Goal: Task Accomplishment & Management: Complete application form

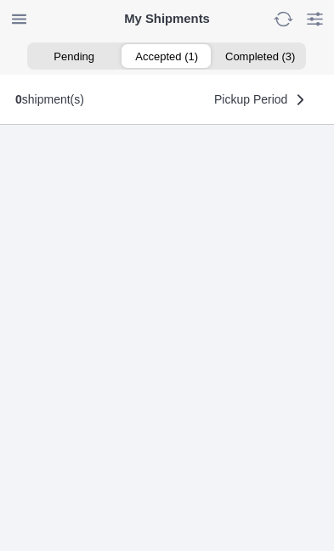
click at [168, 57] on ion-segment-button "Accepted (1)" at bounding box center [167, 56] width 93 height 24
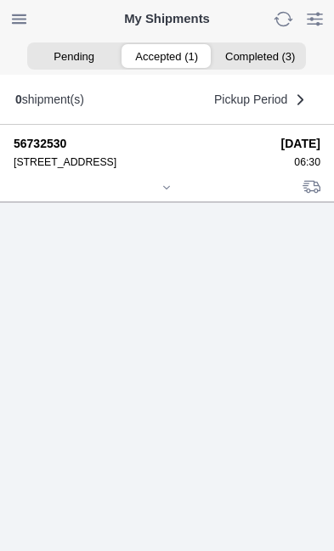
click at [179, 195] on div at bounding box center [167, 189] width 307 height 13
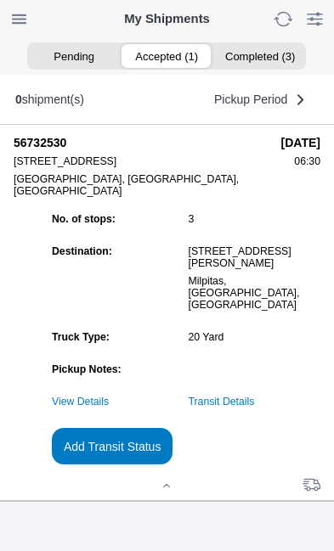
scroll to position [184, 0]
click at [255, 403] on link "Transit Details" at bounding box center [222, 402] width 66 height 12
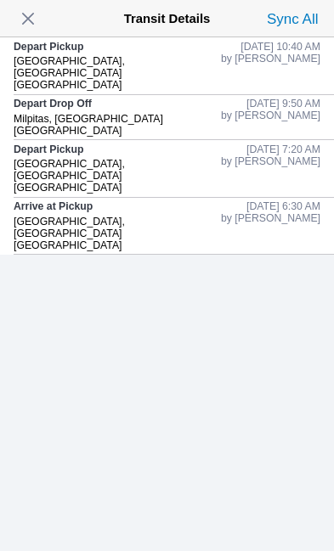
click at [40, 14] on span "button" at bounding box center [28, 19] width 24 height 24
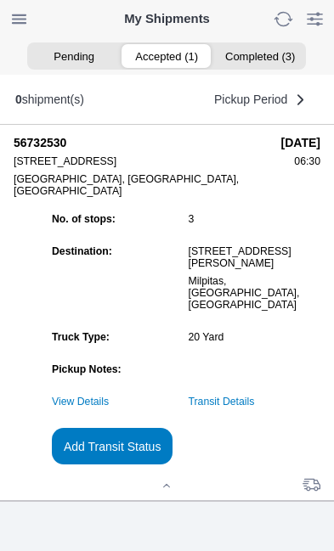
click at [0, 0] on slot "Add Transit Status" at bounding box center [0, 0] width 0 height 0
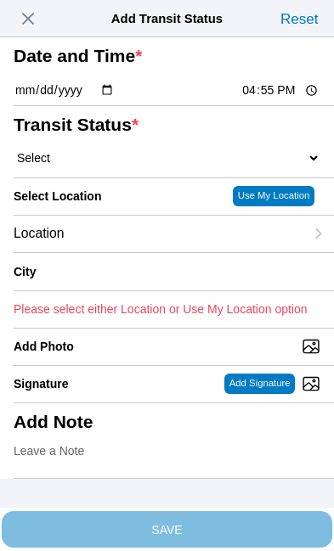
click at [286, 99] on input "16:55" at bounding box center [280, 91] width 80 height 18
type input "12:23"
click at [113, 166] on select "Select Arrive at Drop Off Arrive at Pickup Break Start Break Stop Depart Drop O…" at bounding box center [167, 157] width 307 height 15
select select "DPTDLVLOC"
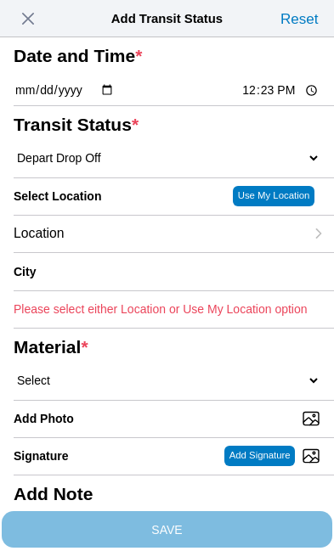
click at [145, 252] on div "Location" at bounding box center [159, 234] width 291 height 37
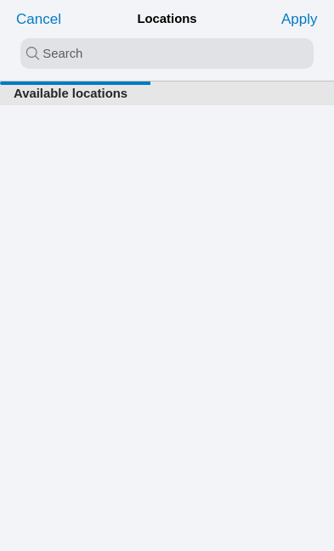
click at [104, 42] on input "search text" at bounding box center [166, 53] width 293 height 31
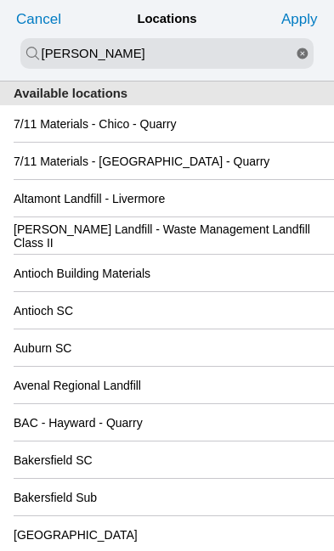
type input "kell"
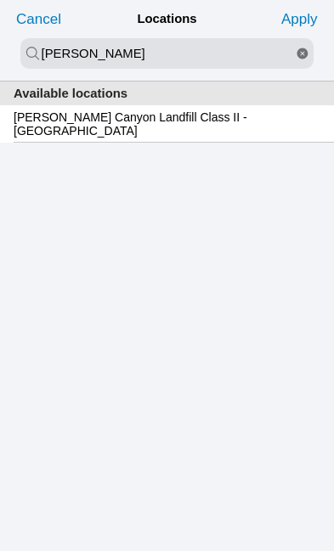
click at [0, 0] on slot "Keller Canyon Landfill Class II - Pittsburg" at bounding box center [0, 0] width 0 height 0
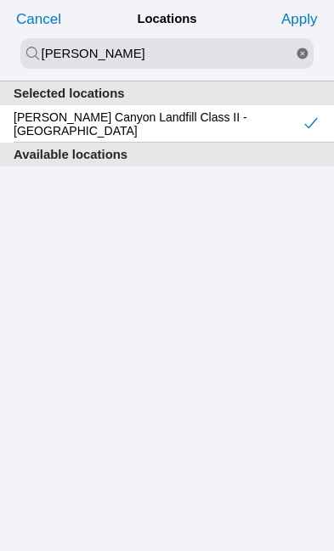
click at [0, 0] on slot "Apply" at bounding box center [0, 0] width 0 height 0
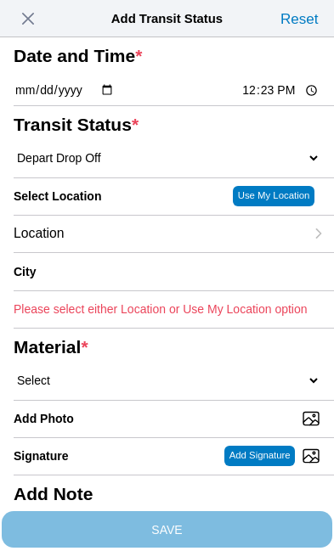
type input "Pittsburg"
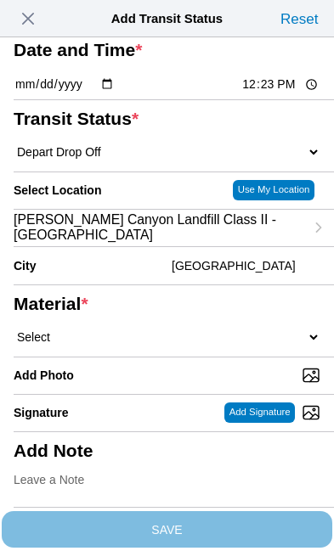
scroll to position [65, 0]
click at [152, 345] on select "Select 1" x 3" Rock 1" x 4" Rock 2" x 4" Rock Asphalt Cold Patch Backfill Spec …" at bounding box center [167, 337] width 307 height 15
select select "708654"
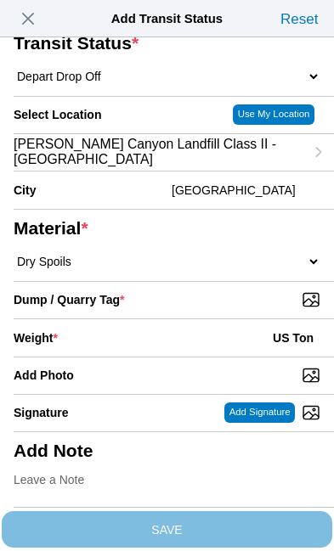
scroll to position [170, 0]
click at [256, 309] on input "Dump / Quarry Tag *" at bounding box center [174, 300] width 320 height 19
type input "C:\fakepath\image.jpg"
click at [139, 357] on div "Weight * US Ton" at bounding box center [167, 338] width 307 height 37
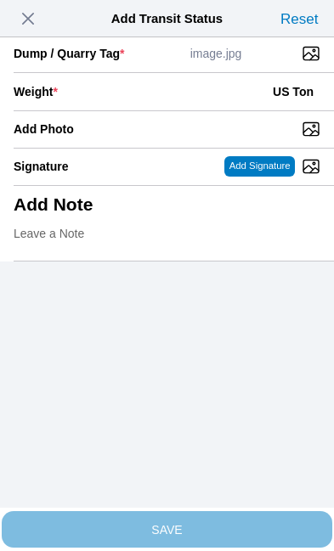
scroll to position [348, 0]
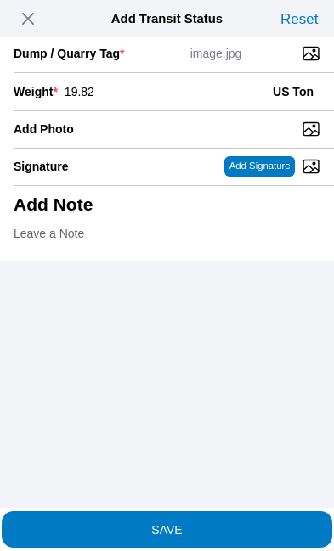
type input "19.82"
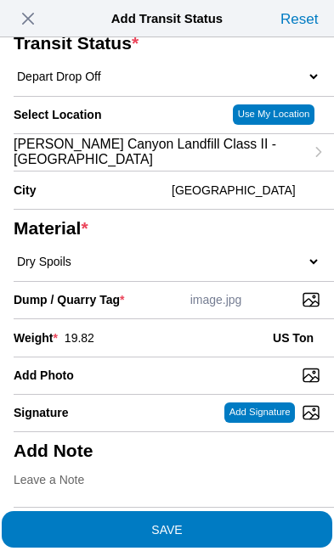
scroll to position [324, 0]
click at [245, 523] on span "SAVE" at bounding box center [167, 529] width 307 height 12
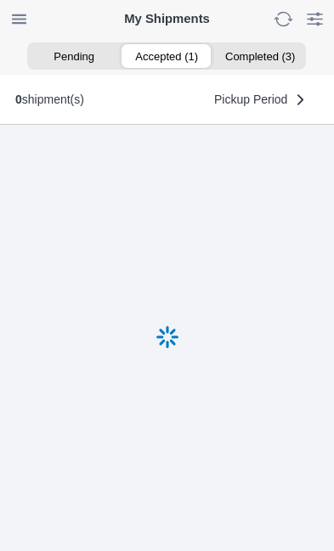
scroll to position [1, 0]
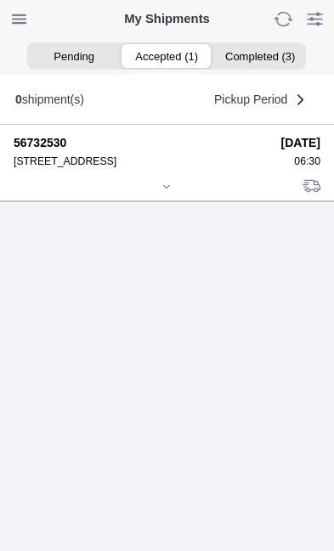
click at [173, 195] on div at bounding box center [167, 188] width 307 height 13
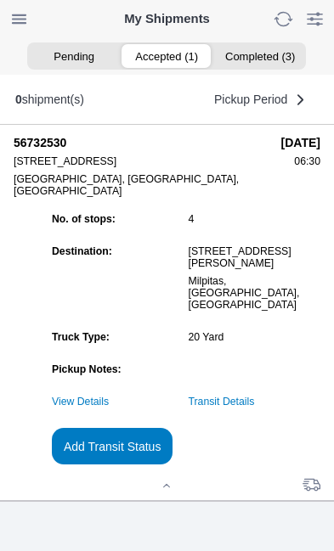
scroll to position [184, 0]
click at [0, 0] on slot "Add Transit Status" at bounding box center [0, 0] width 0 height 0
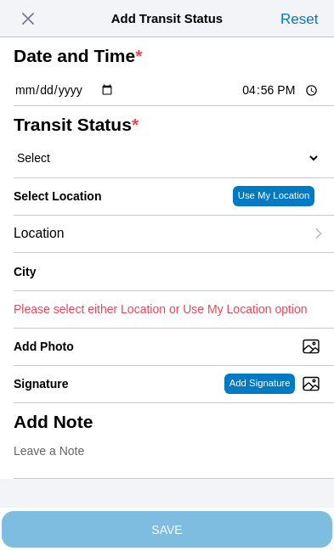
click at [286, 99] on input "16:56" at bounding box center [280, 91] width 80 height 18
type input "13:25"
click at [128, 166] on select "Select Arrive at Drop Off Arrive at Pickup Break Start Break Stop Depart Drop O…" at bounding box center [167, 157] width 307 height 15
select select "DPTPULOC"
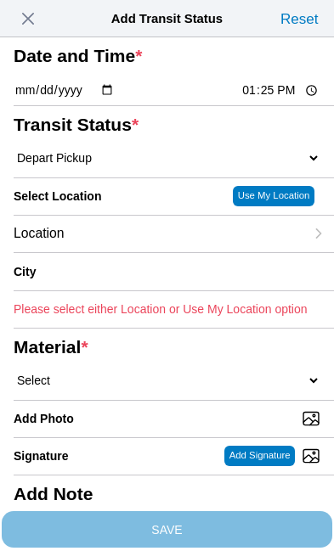
click at [144, 252] on div "Location" at bounding box center [159, 234] width 291 height 37
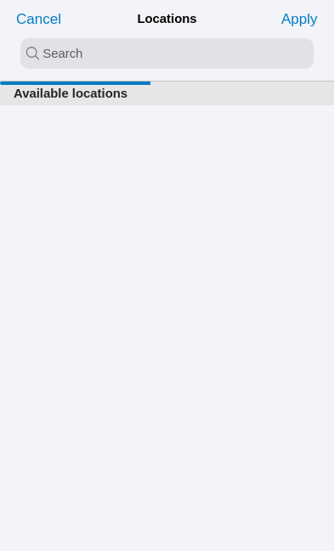
click at [48, 54] on input "search text" at bounding box center [166, 53] width 293 height 31
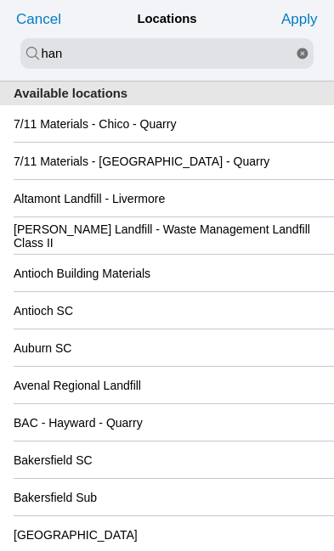
type input "han"
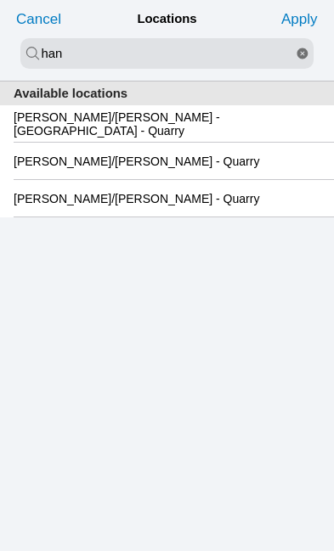
click at [0, 0] on slot "Hanson/Marietta - Oakland - Quarry" at bounding box center [0, 0] width 0 height 0
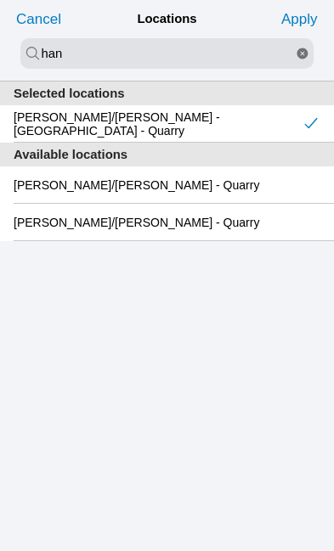
click at [304, 6] on button "Apply" at bounding box center [299, 18] width 45 height 27
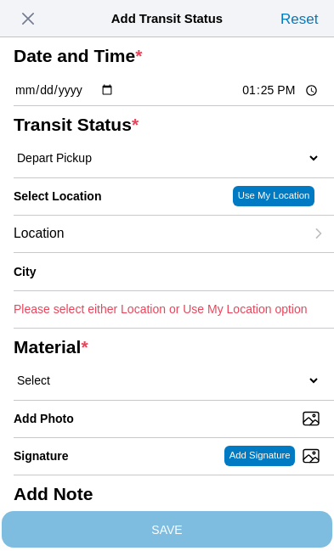
type input "Oakland"
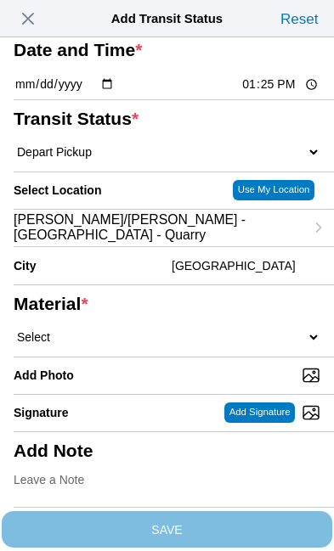
scroll to position [88, 0]
click at [149, 345] on select "Select 1" x 3" Rock 1" x 4" Rock 2" x 4" Rock Asphalt Cold Patch Backfill Spec …" at bounding box center [167, 337] width 307 height 15
select select "708650"
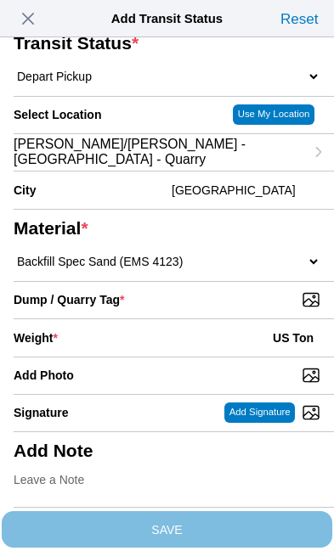
scroll to position [218, 0]
click at [253, 309] on input "Dump / Quarry Tag *" at bounding box center [174, 300] width 320 height 19
type input "C:\fakepath\image.jpg"
click at [178, 320] on div "Weight * US Ton" at bounding box center [167, 338] width 307 height 37
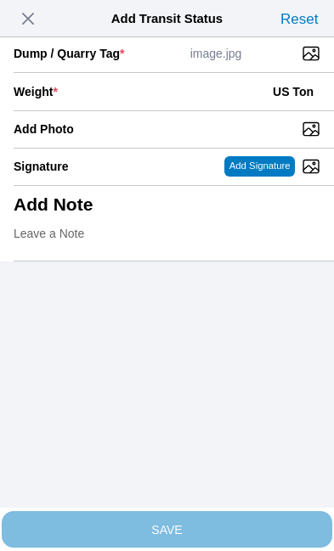
scroll to position [348, 0]
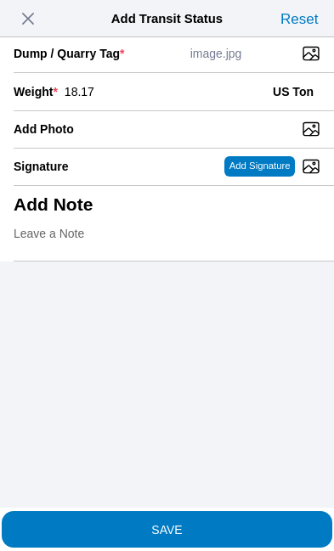
type input "18.17"
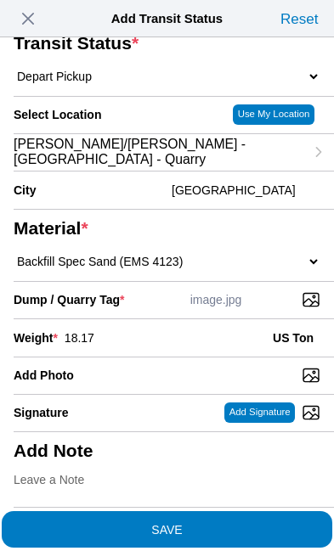
click at [239, 523] on span "SAVE" at bounding box center [167, 529] width 307 height 12
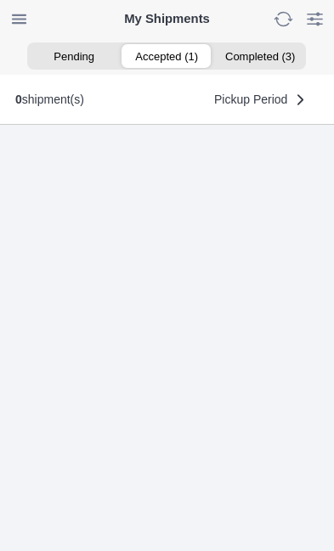
scroll to position [1, 0]
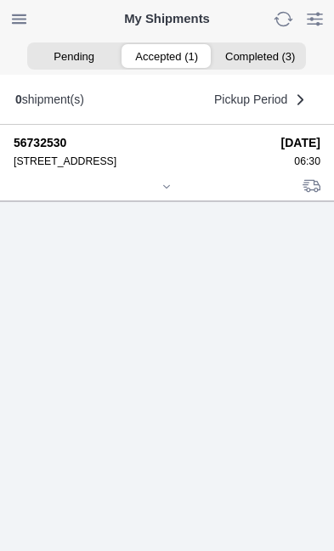
click at [181, 195] on div at bounding box center [167, 188] width 307 height 13
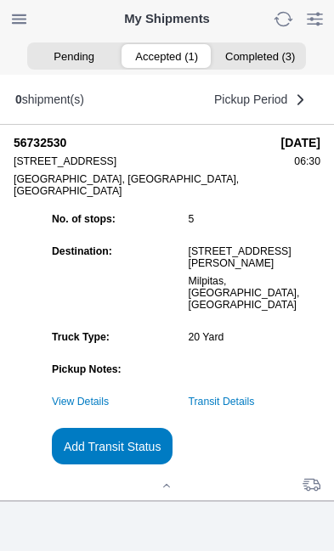
scroll to position [148, 0]
click at [0, 0] on slot "Add Transit Status" at bounding box center [0, 0] width 0 height 0
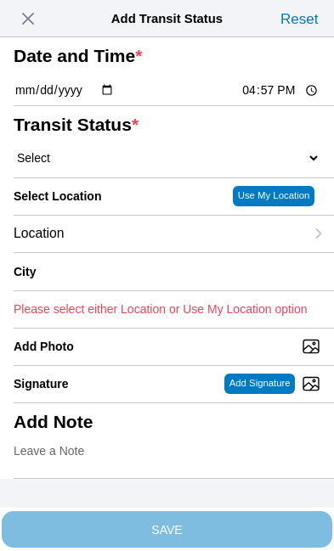
click at [322, 106] on div "Date and Time * 2025-09-08 16:57" at bounding box center [174, 71] width 320 height 69
click at [281, 99] on input "16:57" at bounding box center [280, 91] width 80 height 18
type input "13:57"
click at [125, 166] on select "Select Arrive at Drop Off Arrive at Pickup Break Start Break Stop Depart Drop O…" at bounding box center [167, 157] width 307 height 15
select select "DPTDLVLOC"
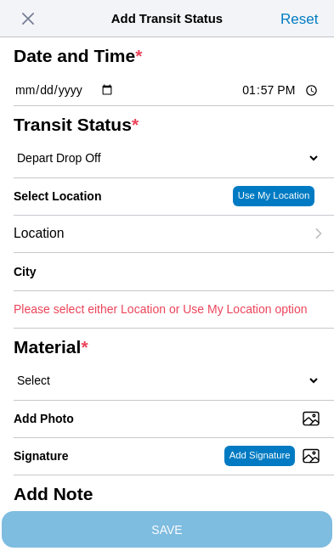
click at [150, 252] on div "Location" at bounding box center [159, 234] width 291 height 37
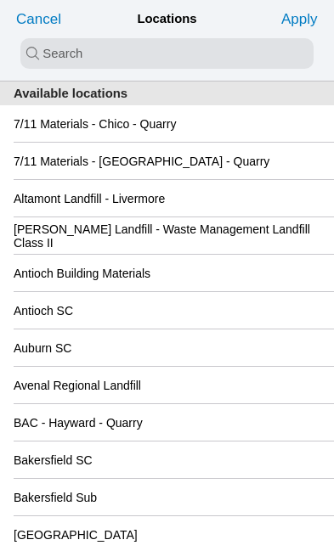
click at [76, 53] on input "search text" at bounding box center [166, 53] width 293 height 31
type input "rich"
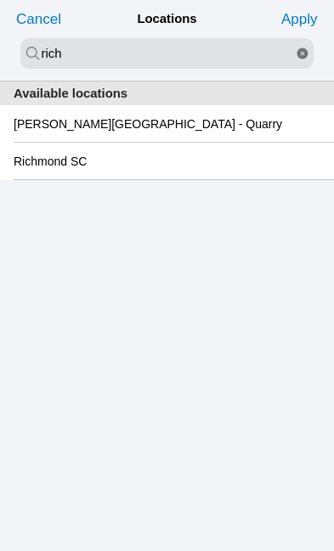
click at [0, 0] on slot "Richmond SC" at bounding box center [0, 0] width 0 height 0
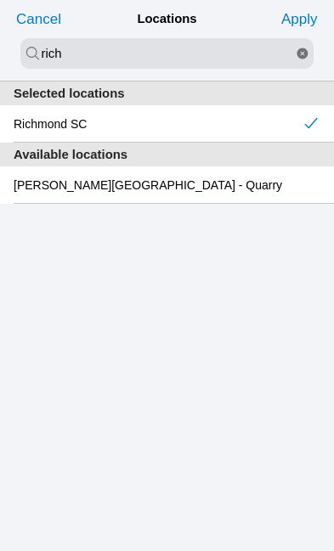
click at [0, 0] on slot "Apply" at bounding box center [0, 0] width 0 height 0
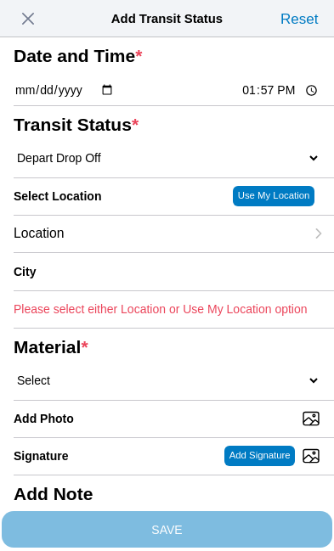
type input "Richmond"
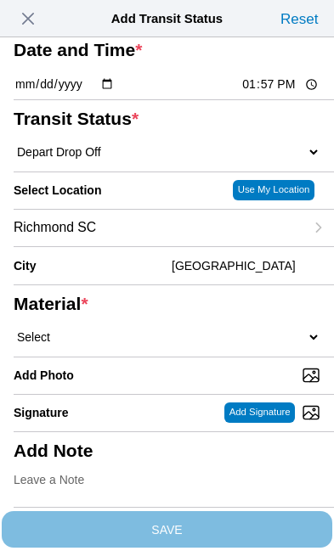
scroll to position [146, 0]
click at [152, 330] on select "Select 1" x 3" Rock 1" x 4" Rock 2" x 4" Rock Asphalt Cold Patch Backfill Spec …" at bounding box center [167, 337] width 307 height 15
select select "708650"
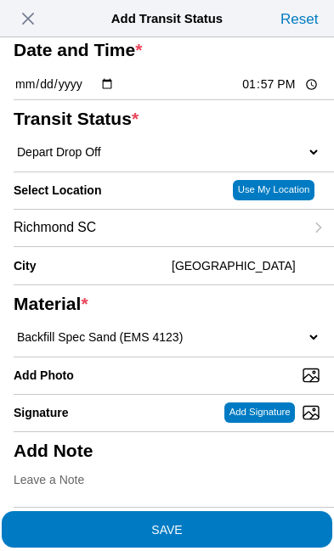
click at [148, 384] on input "Add Photo" at bounding box center [174, 375] width 320 height 19
type input "C:\fakepath\image.jpg"
click at [253, 523] on span "SAVE" at bounding box center [167, 529] width 307 height 12
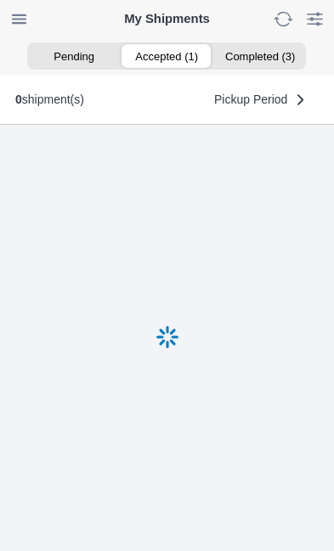
scroll to position [1, 0]
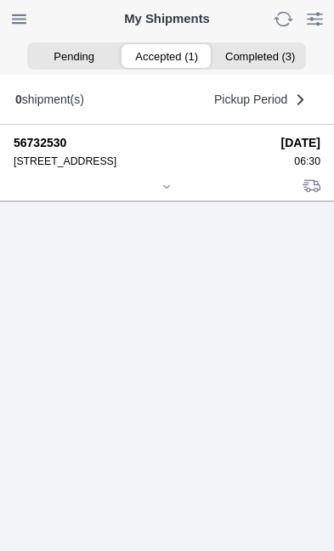
click at [172, 192] on icon at bounding box center [166, 187] width 10 height 10
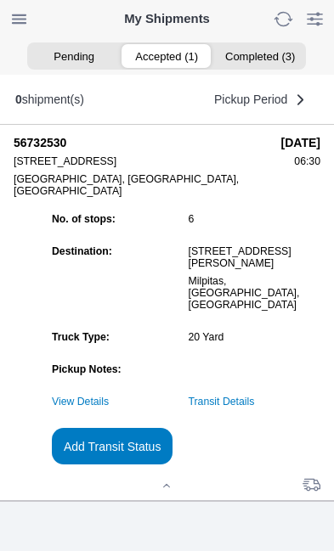
scroll to position [133, 0]
click at [0, 0] on slot "Add Transit Status" at bounding box center [0, 0] width 0 height 0
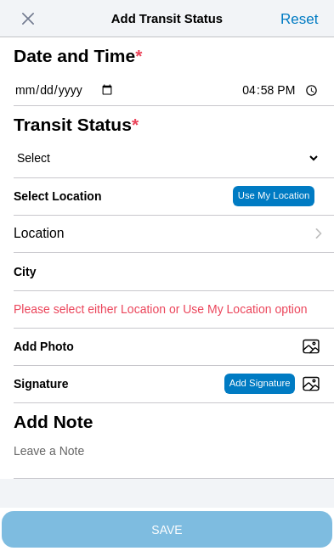
click at [285, 99] on input "16:58" at bounding box center [280, 91] width 80 height 18
type input "14:05"
click at [113, 166] on select "Select Arrive at Drop Off Arrive at Pickup Break Start Break Stop Depart Drop O…" at bounding box center [167, 157] width 307 height 15
select select "DPTPULOC"
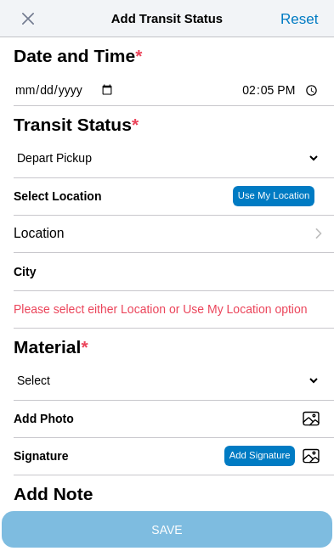
click at [144, 252] on div "Location" at bounding box center [159, 234] width 291 height 37
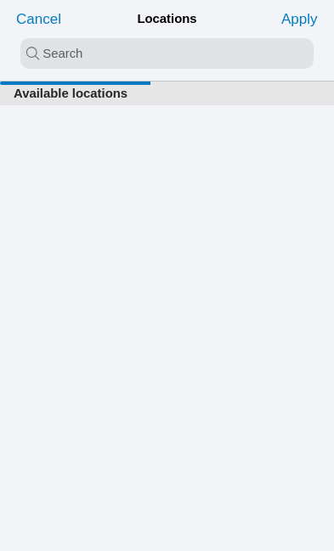
click at [105, 53] on input "search text" at bounding box center [166, 53] width 293 height 31
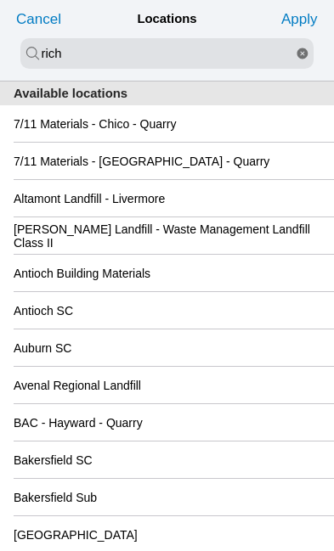
type input "rich"
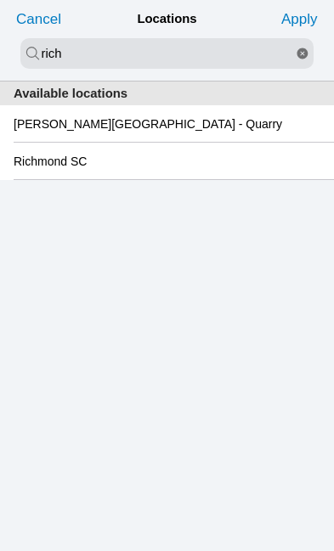
click at [0, 0] on slot "Richmond SC" at bounding box center [0, 0] width 0 height 0
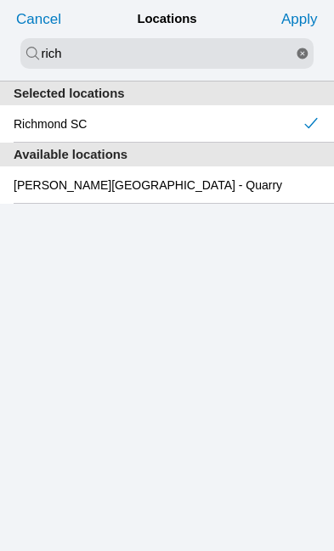
click at [0, 0] on slot "Apply" at bounding box center [0, 0] width 0 height 0
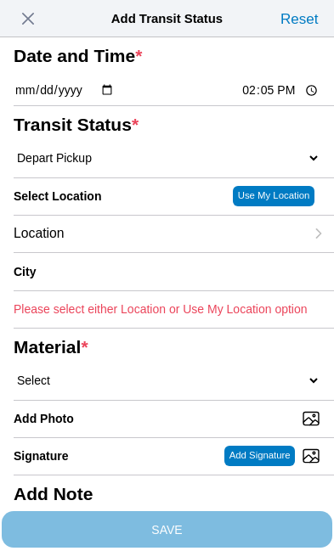
type input "Richmond"
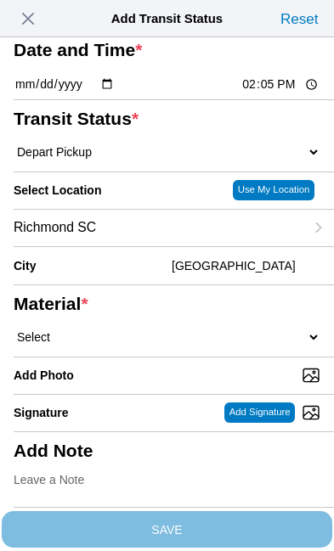
scroll to position [104, 0]
click at [150, 345] on select "Select 1" x 3" Rock 1" x 4" Rock 2" x 4" Rock Asphalt Cold Patch Backfill Spec …" at bounding box center [167, 337] width 307 height 15
select select "708654"
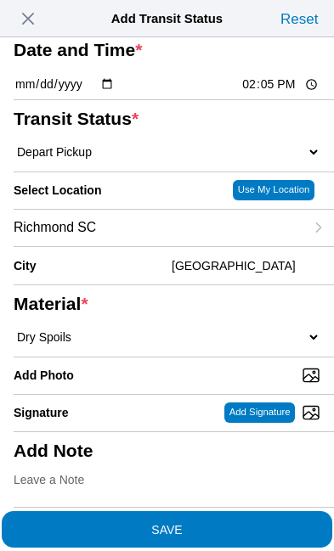
click at [273, 523] on span "SAVE" at bounding box center [167, 529] width 307 height 12
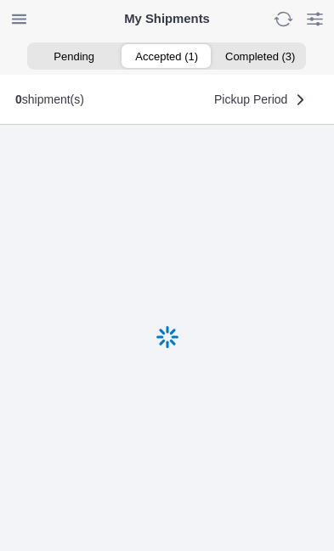
scroll to position [1, 0]
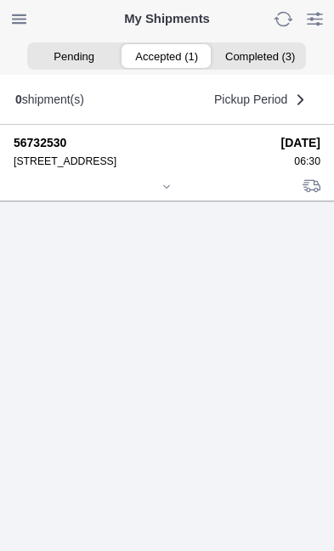
click at [172, 192] on icon at bounding box center [166, 187] width 10 height 10
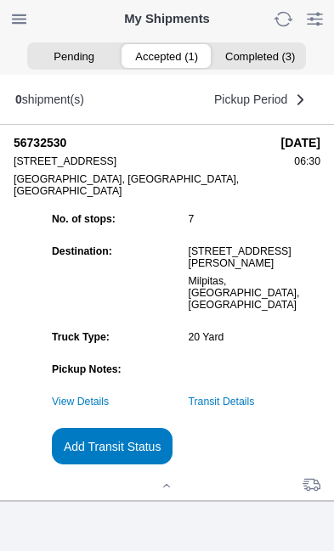
scroll to position [168, 0]
click at [0, 0] on slot "Add Transit Status" at bounding box center [0, 0] width 0 height 0
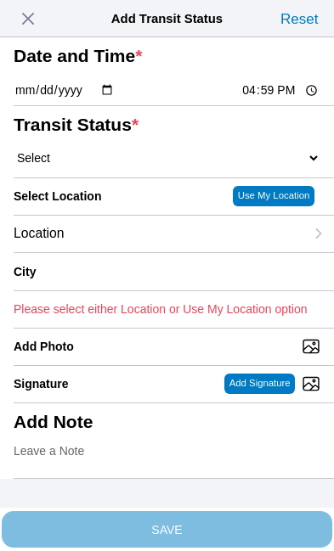
click at [287, 99] on input "16:59" at bounding box center [280, 91] width 80 height 18
type input "16:30"
click at [117, 166] on select "Select Arrive at Drop Off Arrive at Pickup Break Start Break Stop Depart Drop O…" at bounding box center [167, 157] width 307 height 15
select select "DPTDLVLOC"
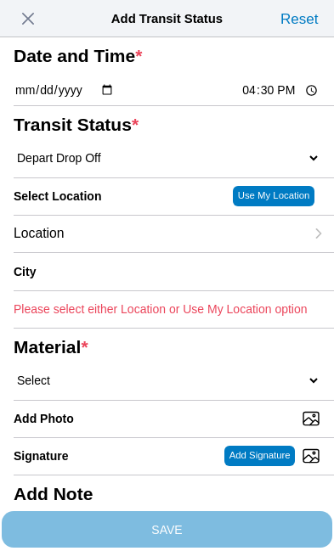
click at [139, 252] on div "Location" at bounding box center [159, 234] width 291 height 37
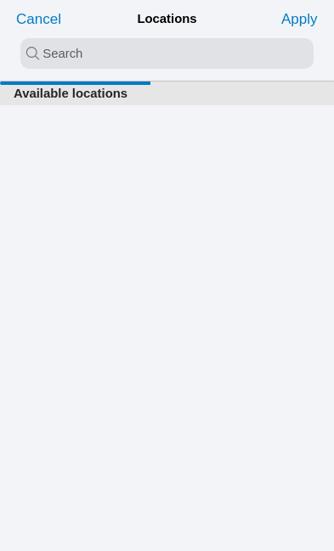
click at [99, 49] on input "search text" at bounding box center [166, 53] width 293 height 31
click at [133, 49] on input "keell" at bounding box center [166, 53] width 293 height 31
type input "kellr"
click at [310, 54] on button "reset" at bounding box center [302, 53] width 22 height 31
click at [77, 52] on input "search text" at bounding box center [166, 53] width 293 height 31
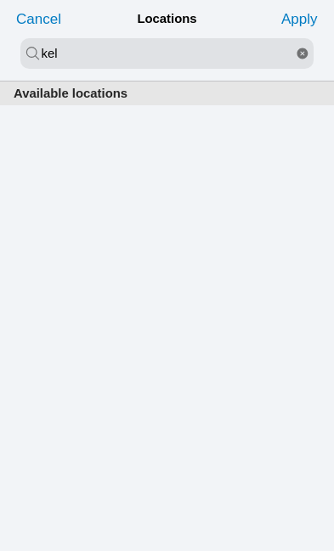
type input "kel"
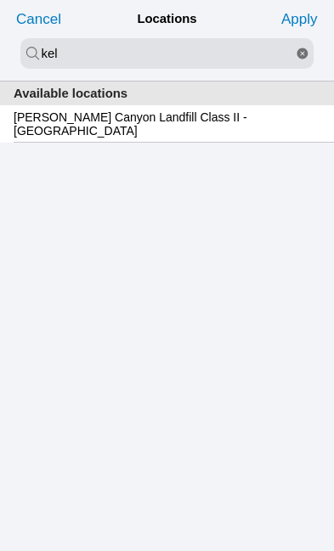
click at [0, 0] on slot "Keller Canyon Landfill Class II - Pittsburg" at bounding box center [0, 0] width 0 height 0
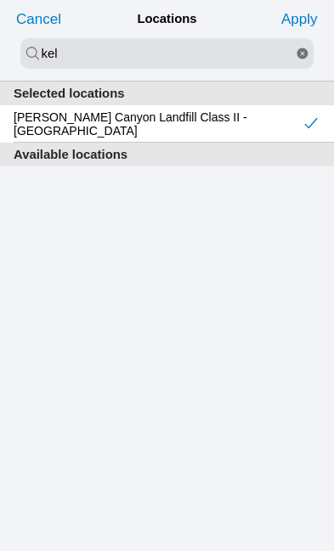
click at [0, 0] on slot "Apply" at bounding box center [0, 0] width 0 height 0
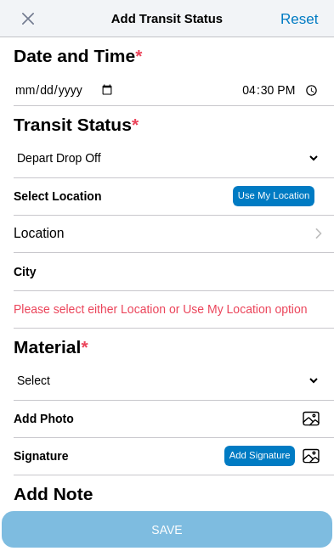
type input "Pittsburg"
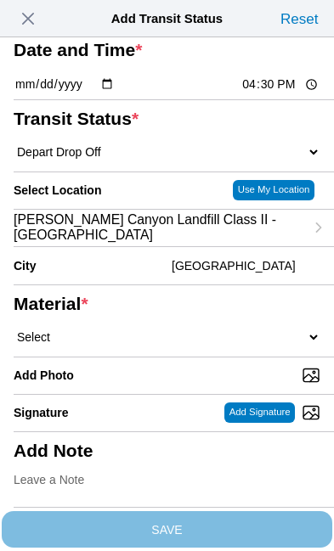
scroll to position [105, 0]
click at [132, 345] on select "Select 1" x 3" Rock 1" x 4" Rock 2" x 4" Rock Asphalt Cold Patch Backfill Spec …" at bounding box center [167, 337] width 307 height 15
select select "708654"
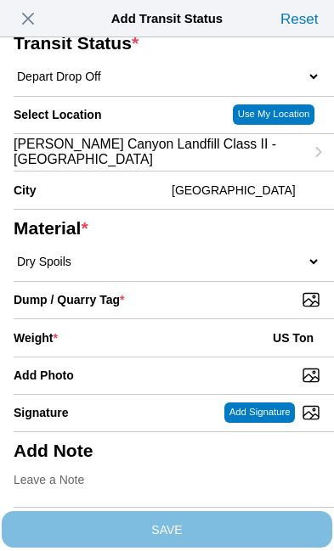
scroll to position [230, 0]
click at [250, 309] on input "Dump / Quarry Tag *" at bounding box center [174, 300] width 320 height 19
type input "C:\fakepath\image.jpg"
click at [152, 357] on div "Weight * US Ton" at bounding box center [167, 338] width 307 height 37
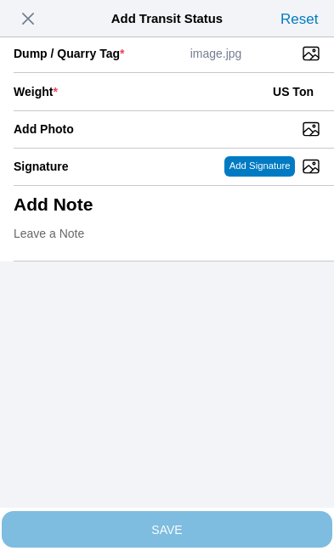
scroll to position [348, 0]
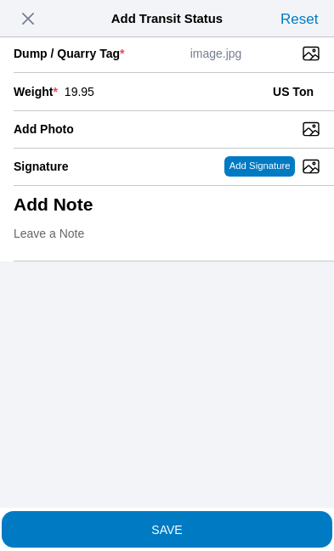
type input "19.95"
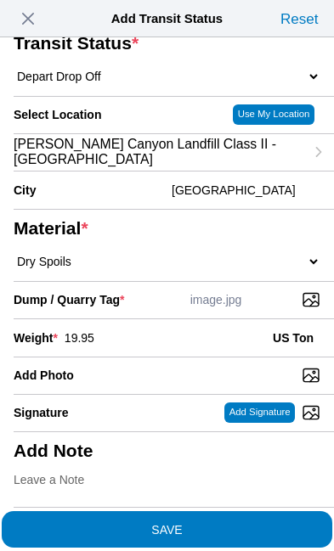
scroll to position [304, 0]
click at [222, 523] on span "SAVE" at bounding box center [167, 529] width 307 height 12
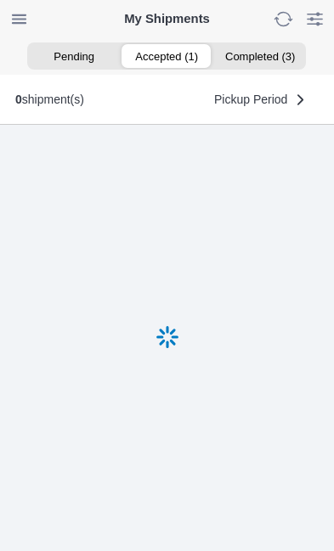
scroll to position [1, 0]
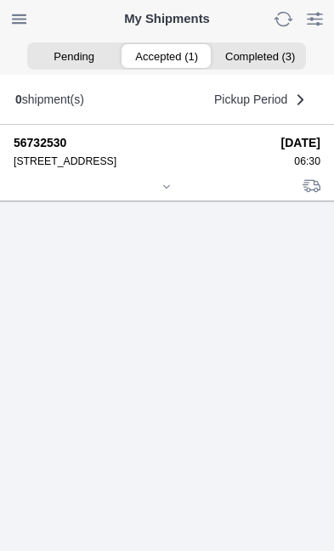
click at [167, 192] on icon at bounding box center [166, 187] width 10 height 10
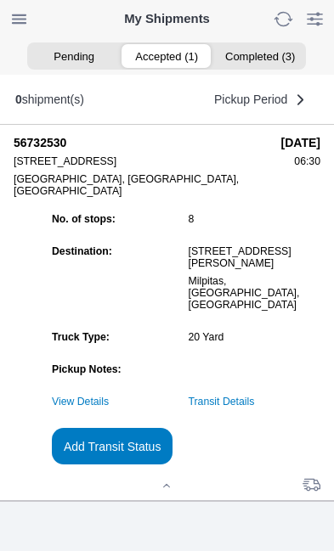
scroll to position [184, 0]
click at [0, 0] on slot "Add Transit Status" at bounding box center [0, 0] width 0 height 0
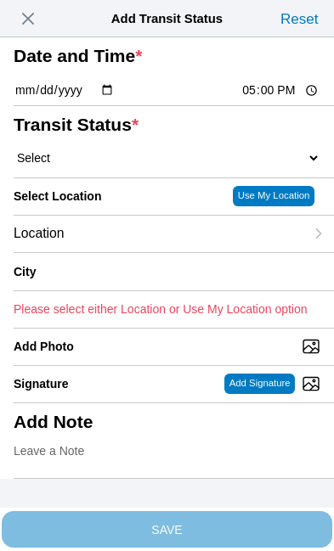
click at [294, 99] on input "17:00" at bounding box center [280, 91] width 80 height 18
type input "16:31"
click at [119, 166] on select "Select Arrive at Drop Off Arrive at Pickup Break Start Break Stop Depart Drop O…" at bounding box center [167, 157] width 307 height 15
select select "BREAKSTART"
click at [142, 252] on div "Location" at bounding box center [159, 234] width 291 height 37
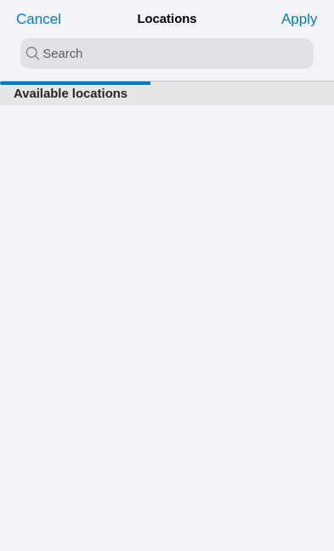
click at [76, 51] on input "search text" at bounding box center [166, 53] width 293 height 31
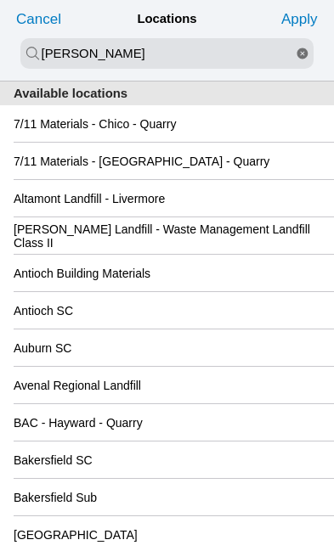
type input "kell"
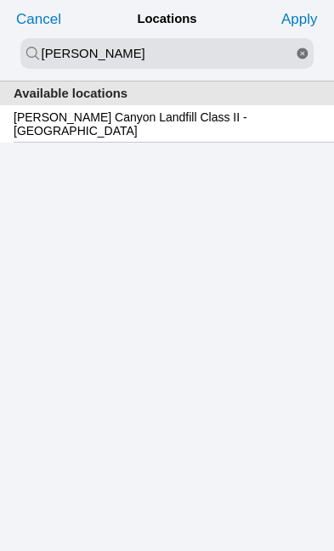
click at [0, 0] on slot "Keller Canyon Landfill Class II - Pittsburg" at bounding box center [0, 0] width 0 height 0
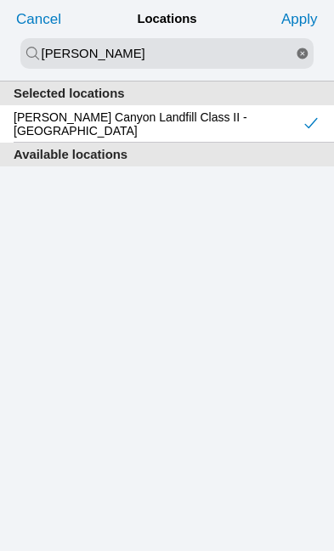
click at [0, 0] on slot "Apply" at bounding box center [0, 0] width 0 height 0
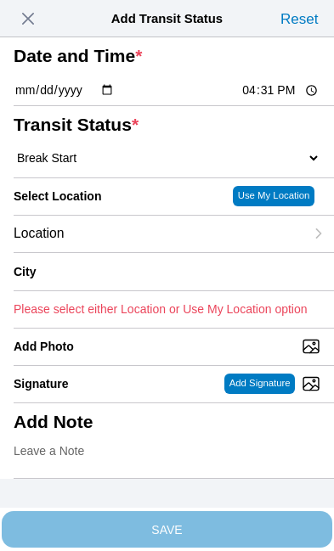
type input "Pittsburg"
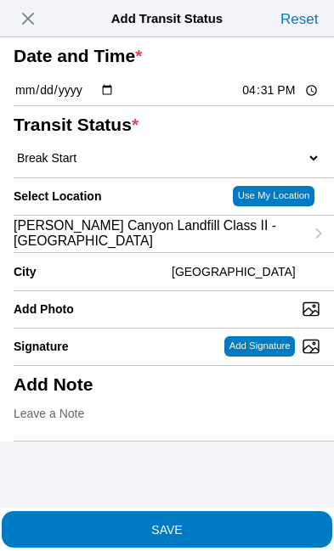
click at [260, 523] on span "SAVE" at bounding box center [167, 529] width 307 height 12
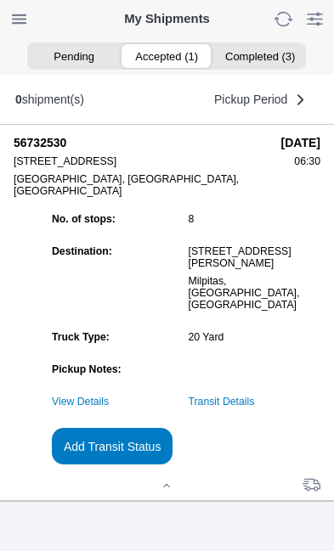
click at [0, 0] on slot "Add Transit Status" at bounding box center [0, 0] width 0 height 0
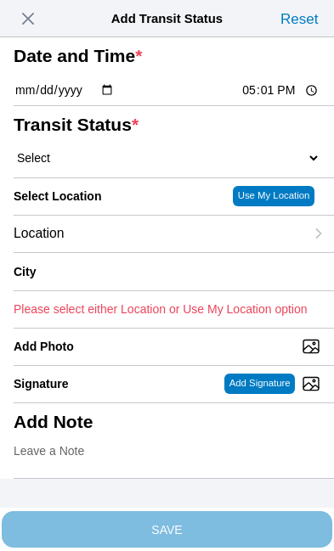
click at [286, 99] on input "17:01" at bounding box center [280, 91] width 80 height 18
type input "17:00"
click at [122, 166] on select "Select Arrive at Drop Off Arrive at Pickup Break Start Break Stop Depart Drop O…" at bounding box center [167, 157] width 307 height 15
select select "BREAKSTOP"
click at [137, 252] on div "Location" at bounding box center [159, 234] width 291 height 37
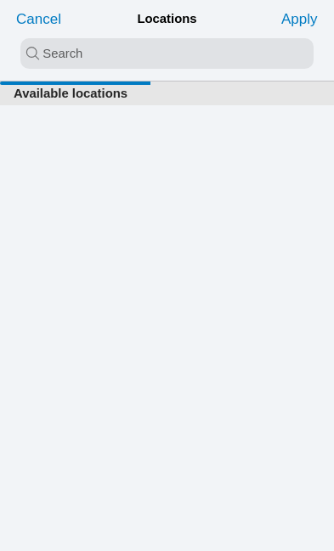
click at [83, 53] on input "search text" at bounding box center [166, 53] width 293 height 31
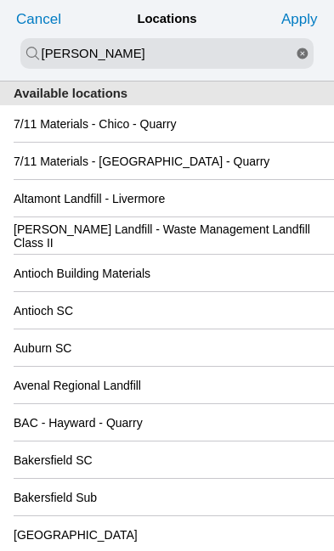
type input "kell"
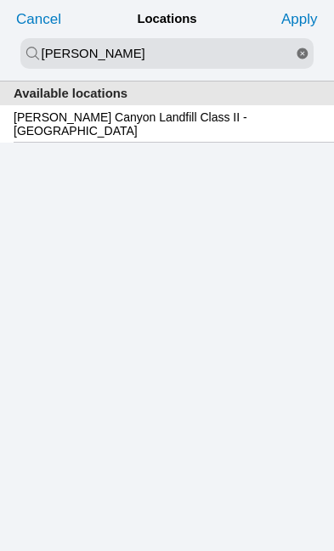
click at [0, 0] on slot "Keller Canyon Landfill Class II - Pittsburg" at bounding box center [0, 0] width 0 height 0
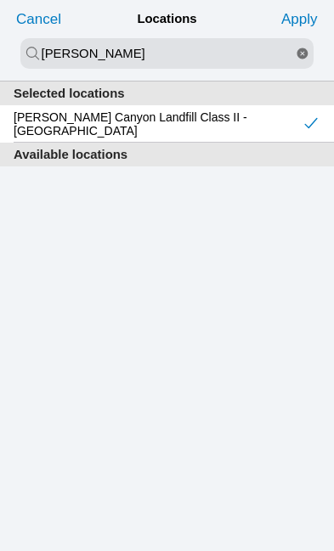
click at [0, 0] on slot "Apply" at bounding box center [0, 0] width 0 height 0
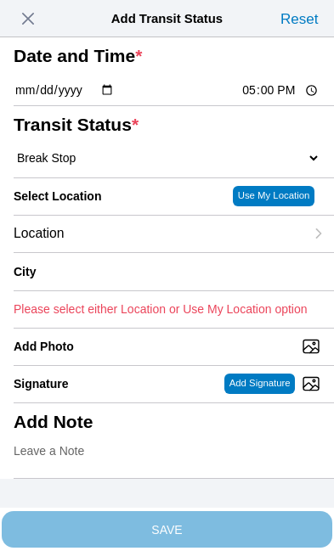
type input "Pittsburg"
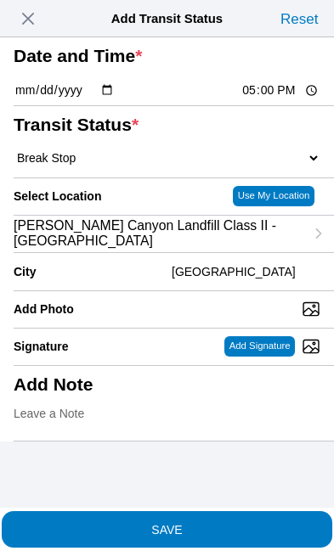
click at [256, 523] on span "SAVE" at bounding box center [167, 529] width 307 height 12
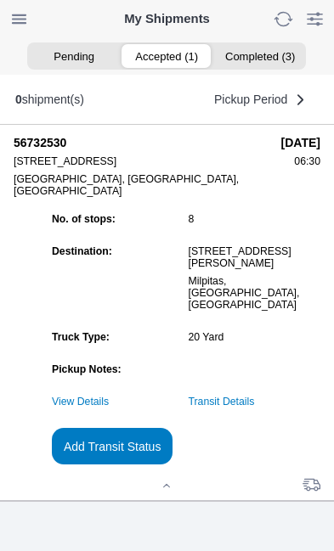
click at [255, 401] on link "Transit Details" at bounding box center [222, 402] width 66 height 12
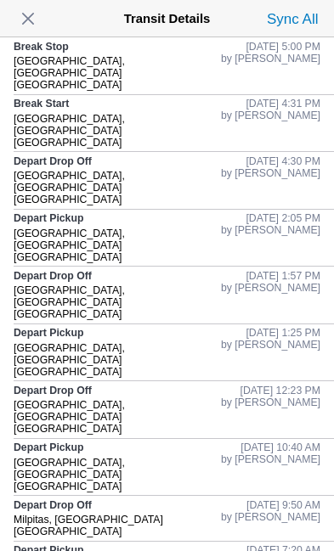
scroll to position [0, 0]
click at [40, 23] on span "button" at bounding box center [28, 19] width 24 height 24
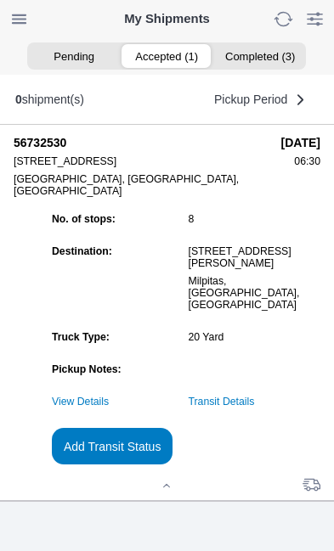
click at [255, 402] on link "Transit Details" at bounding box center [222, 402] width 66 height 12
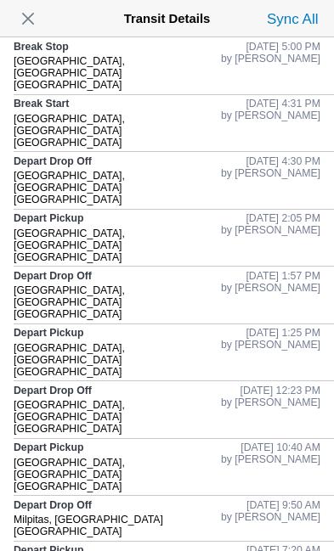
click at [40, 15] on span "button" at bounding box center [28, 19] width 24 height 24
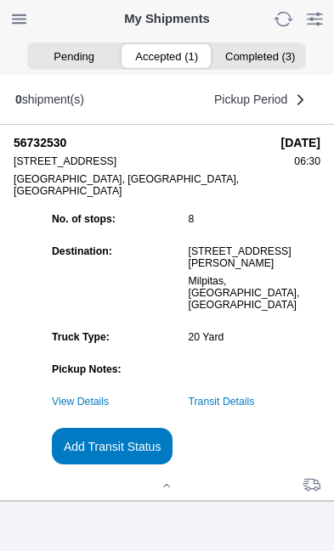
click at [0, 0] on slot "Add Transit Status" at bounding box center [0, 0] width 0 height 0
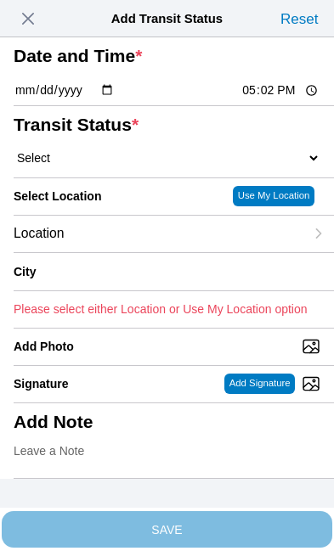
click at [282, 99] on input "17:02" at bounding box center [280, 91] width 80 height 18
type input "18:30"
click at [113, 166] on select "Select Arrive at Drop Off Arrive at Pickup Break Start Break Stop Depart Drop O…" at bounding box center [167, 157] width 307 height 15
select select "DELIVRED"
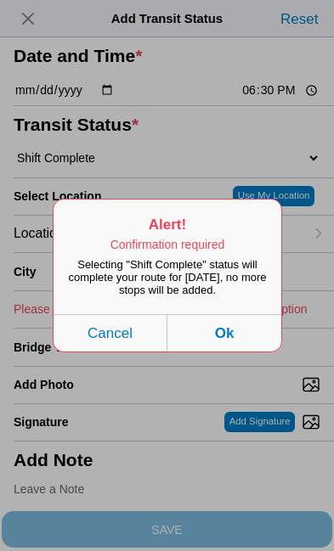
click at [238, 352] on button "Ok" at bounding box center [224, 332] width 114 height 37
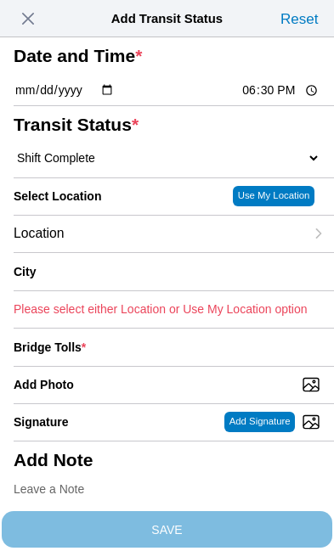
click at [149, 252] on div "Location" at bounding box center [159, 234] width 291 height 37
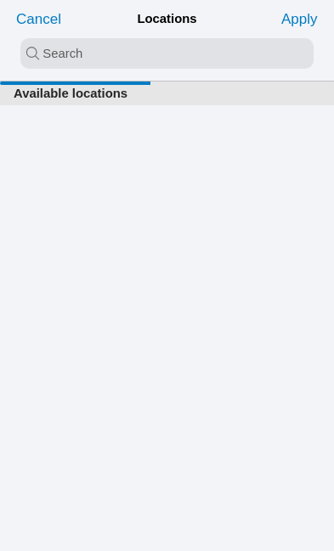
click at [99, 50] on input "search text" at bounding box center [166, 53] width 293 height 31
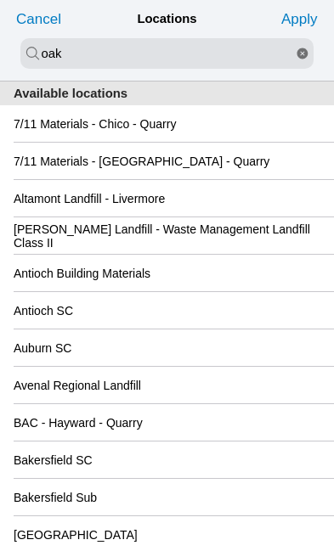
type input "oak"
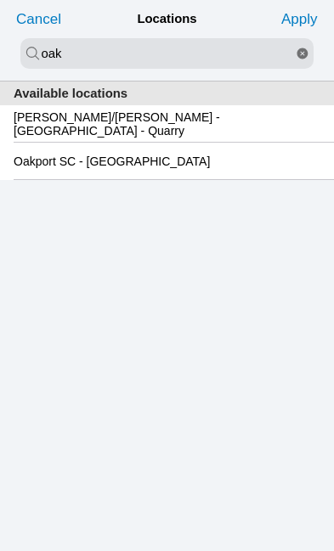
click at [0, 0] on slot "Oakport SC - Oakland" at bounding box center [0, 0] width 0 height 0
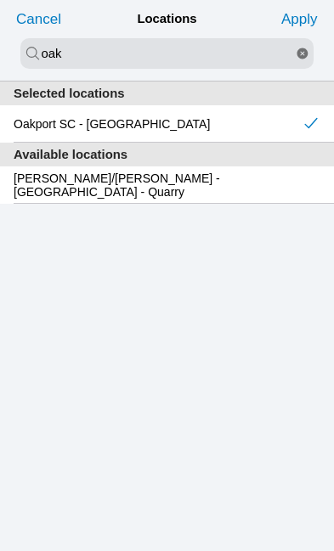
click at [0, 0] on slot "Apply" at bounding box center [0, 0] width 0 height 0
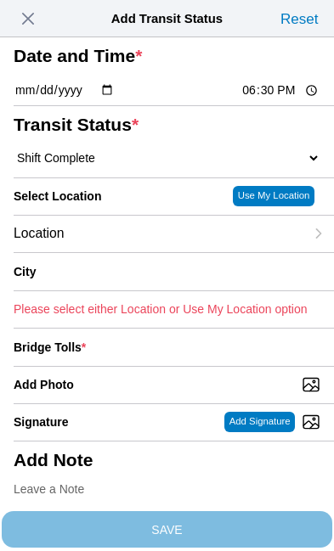
type input "Oakland"
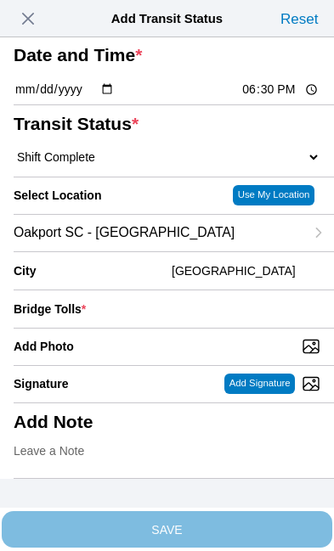
scroll to position [66, 0]
click at [189, 328] on div "Bridge Tolls *" at bounding box center [167, 309] width 307 height 37
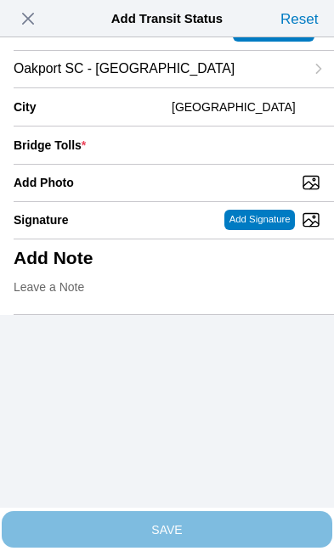
scroll to position [166, 0]
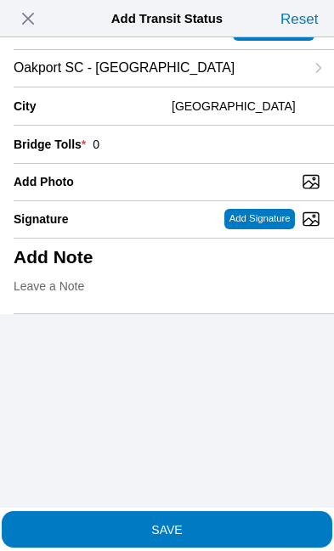
type input "0"
click at [157, 191] on input "Add Photo" at bounding box center [174, 182] width 320 height 19
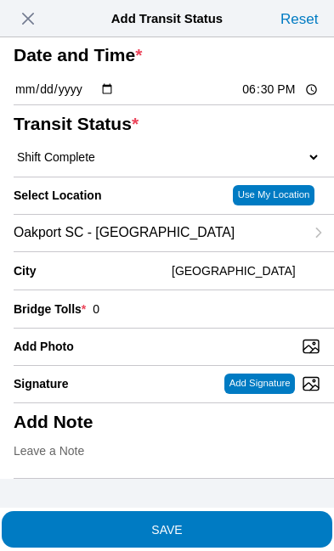
type input "C:\fakepath\image.jpg"
click at [245, 523] on span "SAVE" at bounding box center [167, 529] width 307 height 12
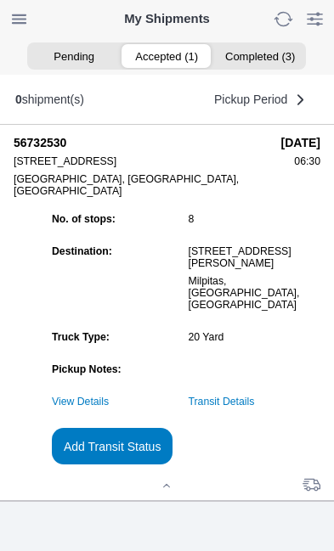
scroll to position [1, 0]
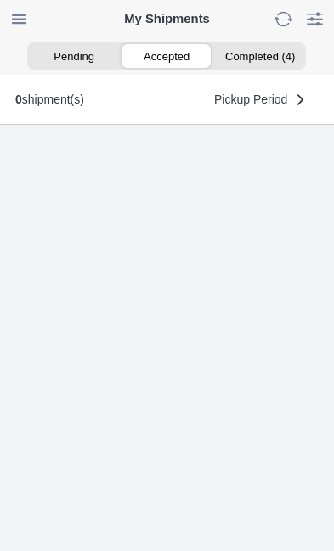
click at [161, 48] on ion-segment-button "Accepted" at bounding box center [167, 56] width 93 height 24
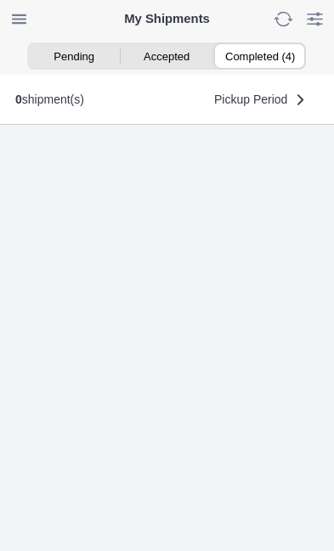
click at [274, 58] on ion-segment-button "Completed (4)" at bounding box center [259, 56] width 93 height 24
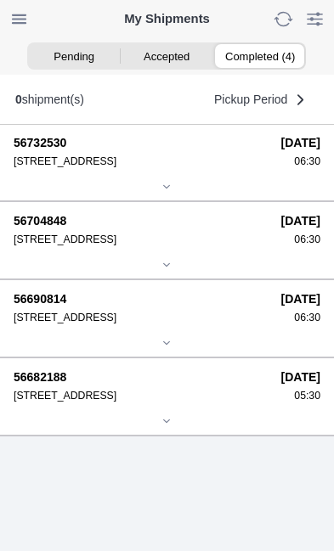
click at [281, 167] on div "06:30" at bounding box center [300, 162] width 39 height 12
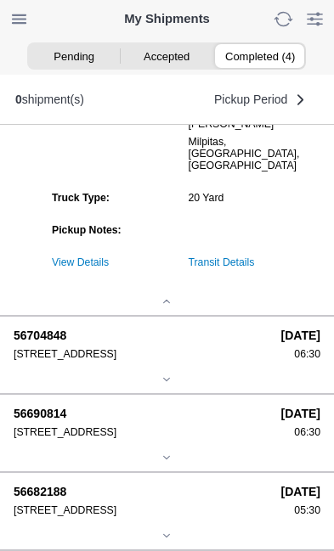
scroll to position [156, 0]
click at [255, 269] on link "Transit Details" at bounding box center [222, 263] width 66 height 12
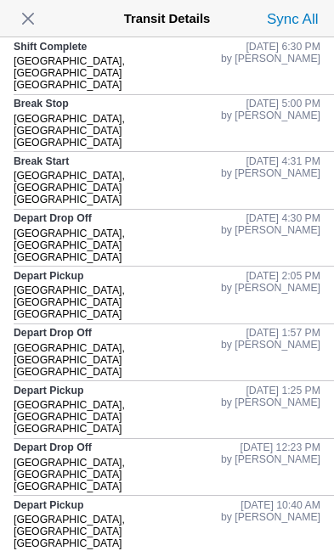
scroll to position [0, 0]
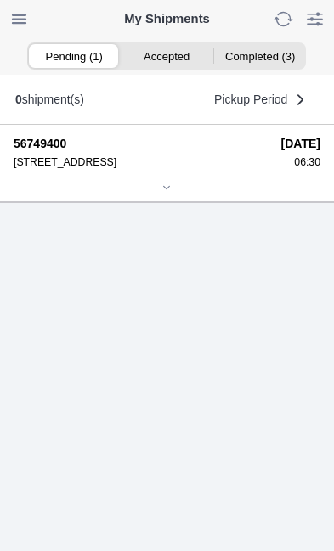
click at [170, 193] on icon at bounding box center [166, 188] width 10 height 10
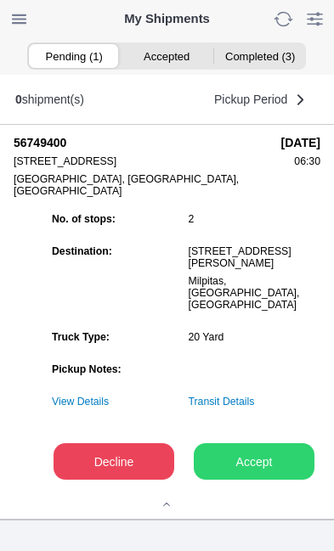
scroll to position [211, 0]
click at [0, 0] on slot "Accept" at bounding box center [0, 0] width 0 height 0
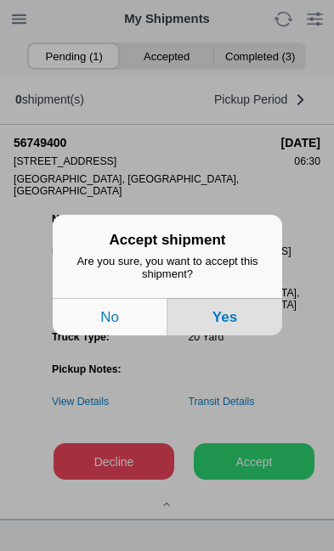
click at [239, 337] on button "Yes" at bounding box center [224, 317] width 115 height 37
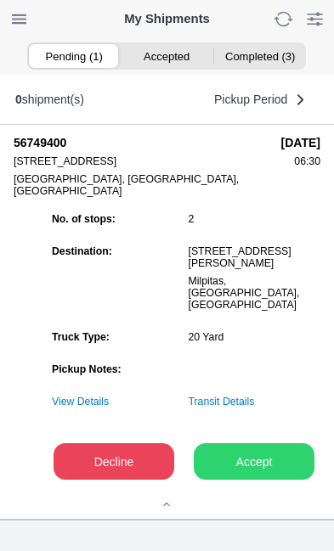
scroll to position [1, 0]
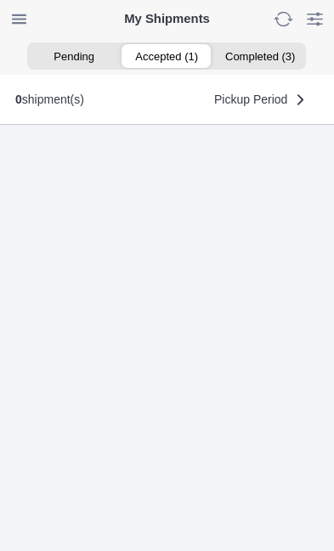
click at [169, 52] on ion-segment-button "Accepted (1)" at bounding box center [167, 56] width 93 height 24
